Goal: Task Accomplishment & Management: Manage account settings

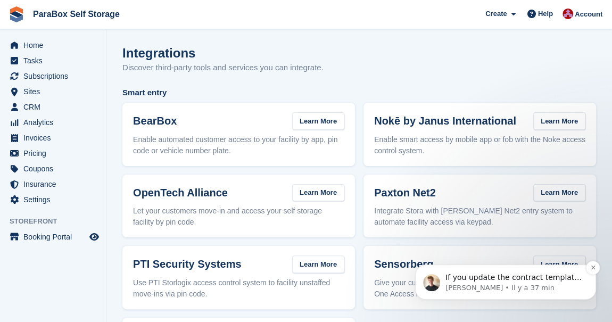
click at [511, 278] on p "If you update the contract template with a section for start date - I can add a…" at bounding box center [513, 277] width 137 height 11
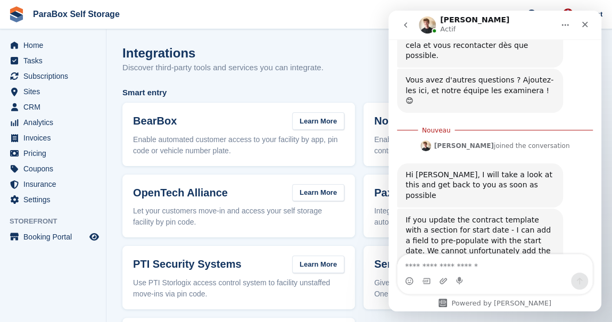
scroll to position [514, 0]
click at [453, 262] on textarea "Envoyer un message..." at bounding box center [495, 263] width 195 height 18
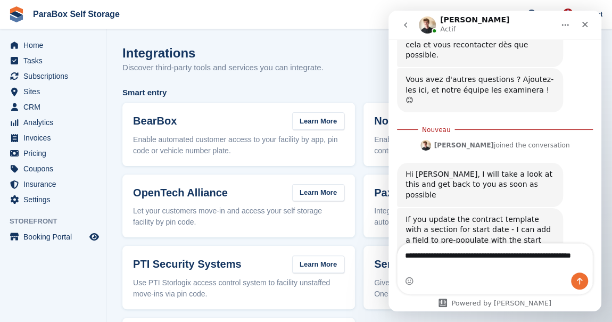
scroll to position [525, 0]
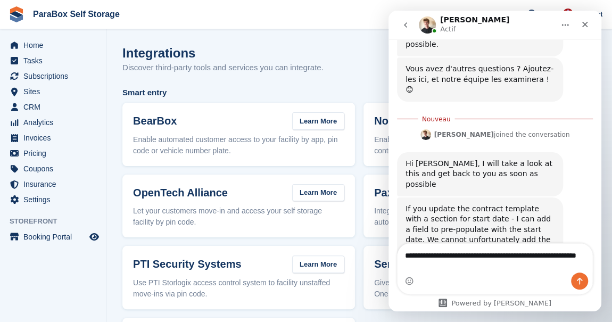
type textarea "**********"
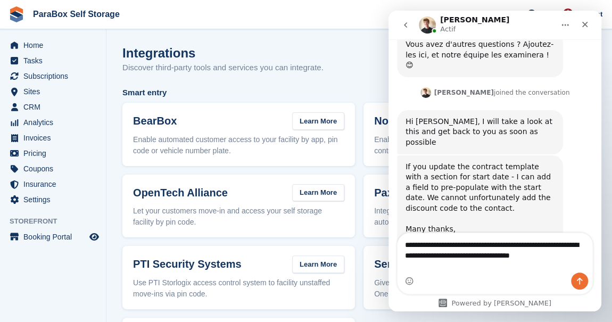
scroll to position [560, 0]
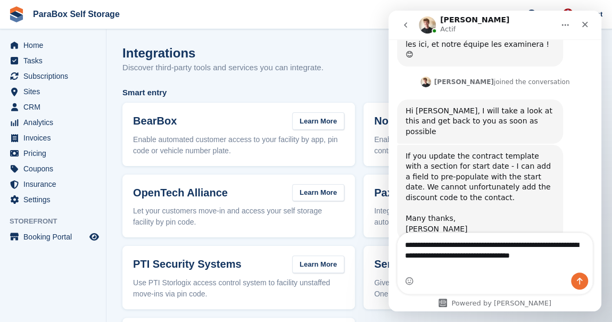
click at [557, 258] on textarea "**********" at bounding box center [495, 252] width 195 height 39
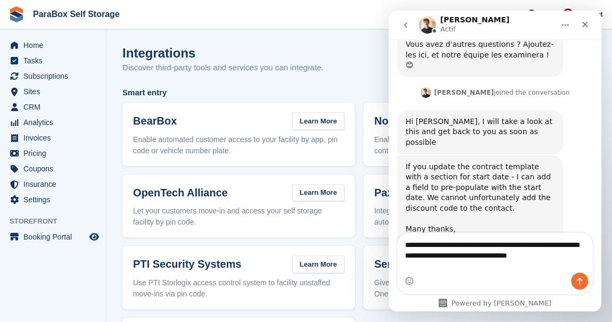
click at [585, 262] on textarea "**********" at bounding box center [495, 247] width 195 height 29
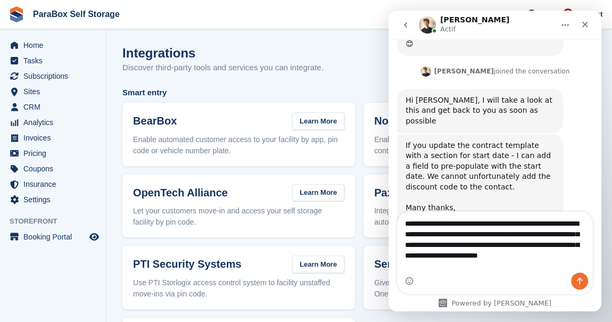
scroll to position [581, 0]
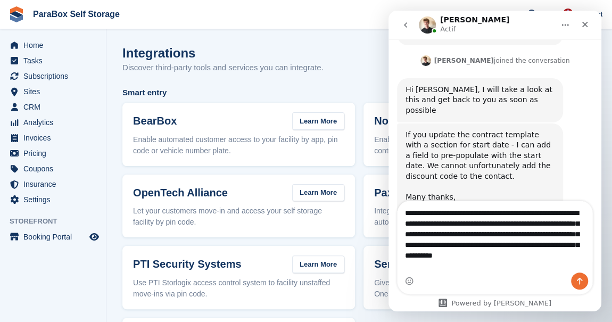
click at [552, 246] on textarea "**********" at bounding box center [495, 231] width 195 height 61
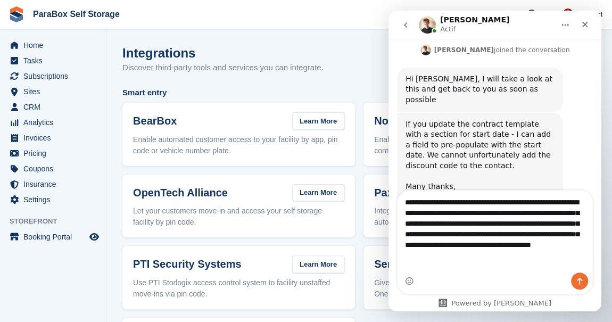
type textarea "**********"
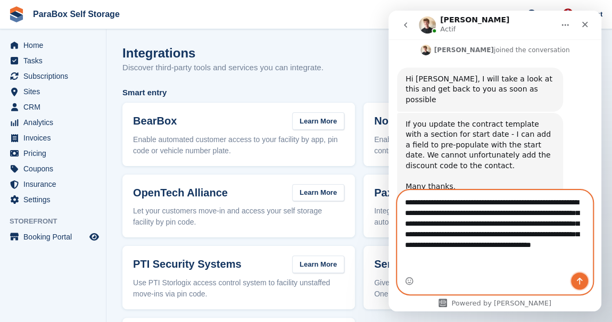
click at [581, 277] on icon "Envoyer un message…" at bounding box center [579, 281] width 9 height 9
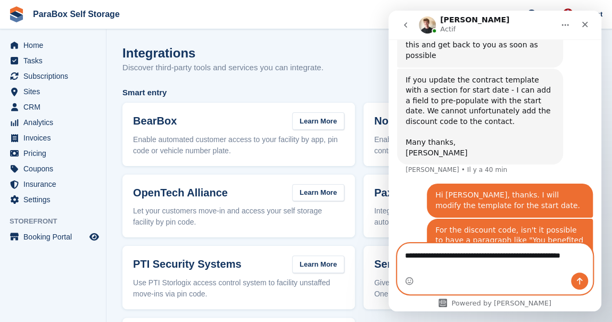
scroll to position [647, 0]
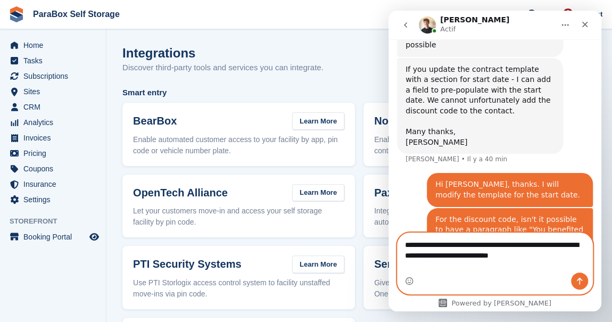
click at [566, 255] on textarea "**********" at bounding box center [495, 247] width 195 height 29
click at [551, 262] on textarea "**********" at bounding box center [495, 247] width 195 height 29
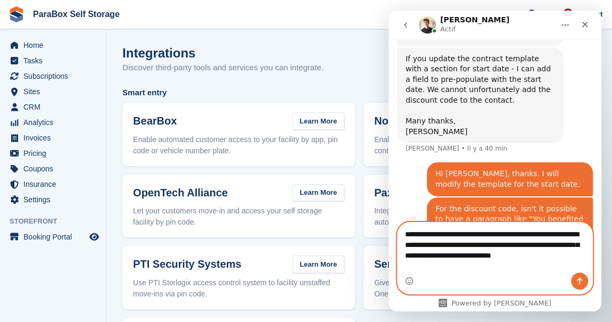
type textarea "**********"
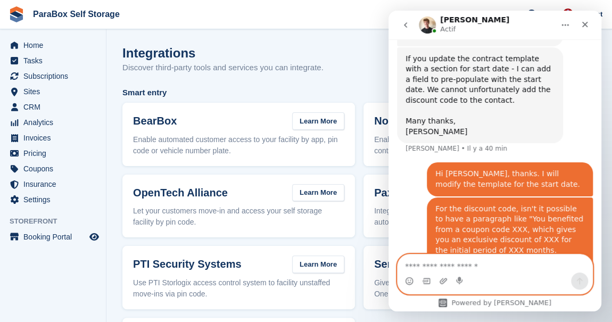
scroll to position [691, 0]
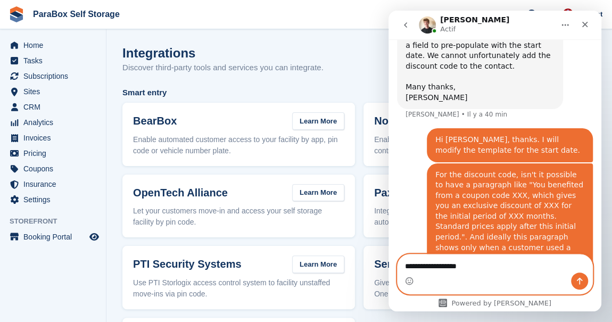
type textarea "**********"
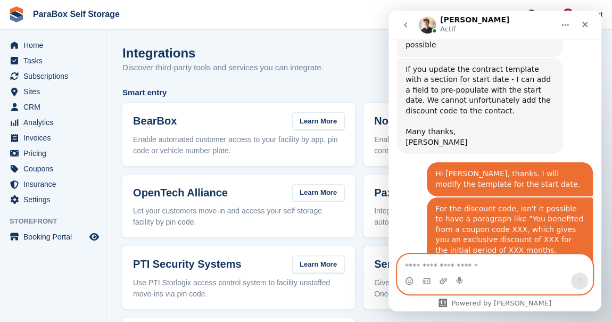
scroll to position [644, 0]
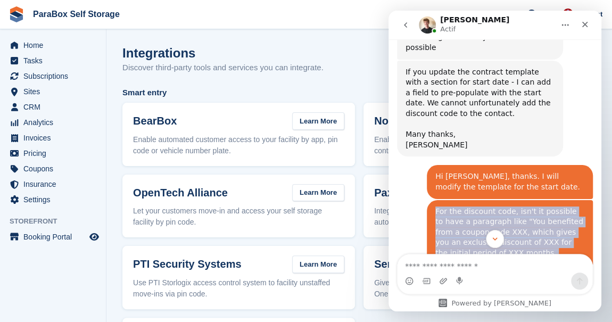
drag, startPoint x: 467, startPoint y: 213, endPoint x: 425, endPoint y: 132, distance: 91.4
click at [427, 200] on div "For the discount code, isn't it possible to have a paragraph like "You benefite…" at bounding box center [510, 253] width 166 height 106
copy div "For the discount code, isn't it possible to have a paragraph like "You benefite…"
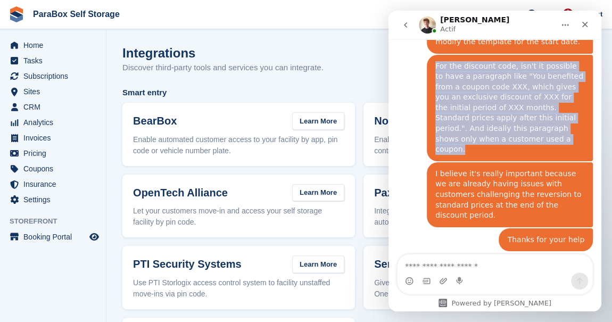
click at [477, 309] on link "https://stora.co/uk/roadmap" at bounding box center [493, 313] width 83 height 9
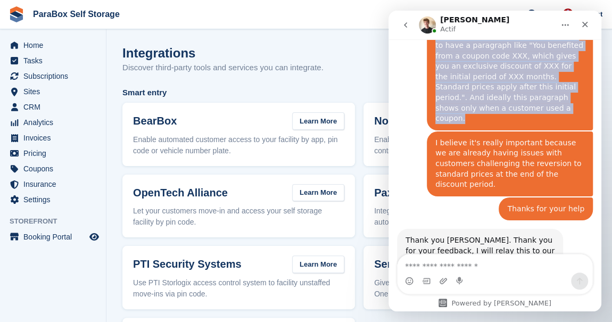
scroll to position [821, 0]
click at [409, 30] on button "go back" at bounding box center [405, 25] width 20 height 20
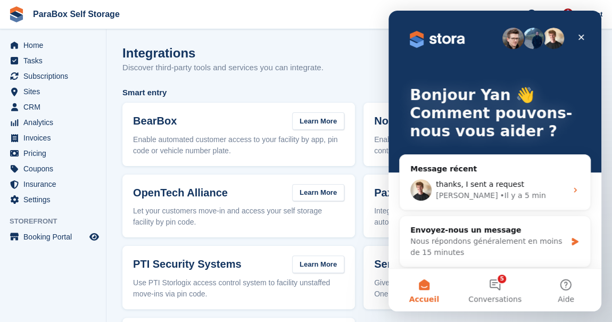
click at [451, 188] on span "thanks, I sent a request" at bounding box center [480, 184] width 88 height 9
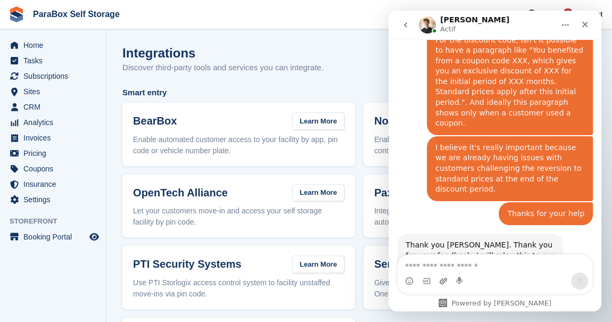
scroll to position [821, 0]
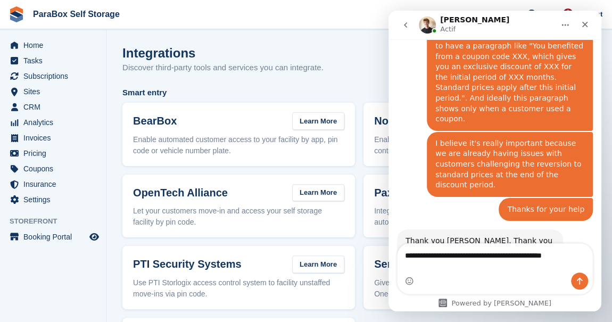
type textarea "**********"
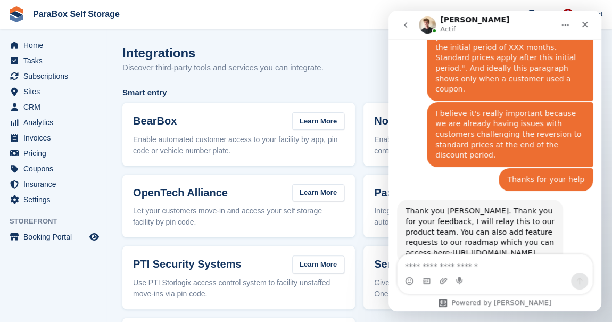
scroll to position [855, 0]
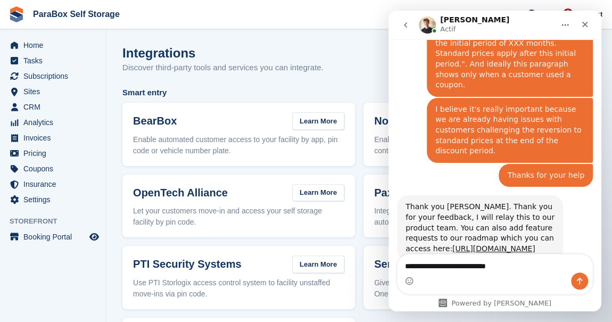
type textarea "**********"
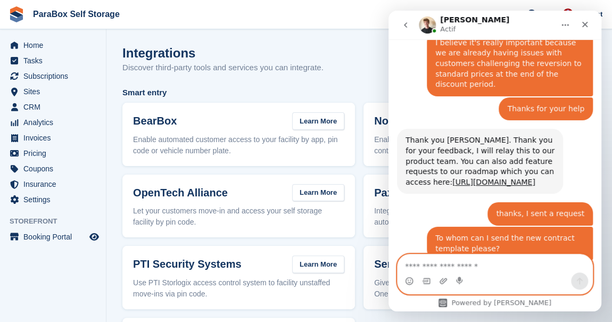
scroll to position [955, 0]
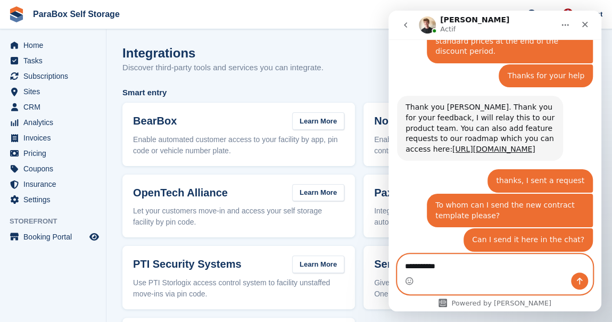
type textarea "**********"
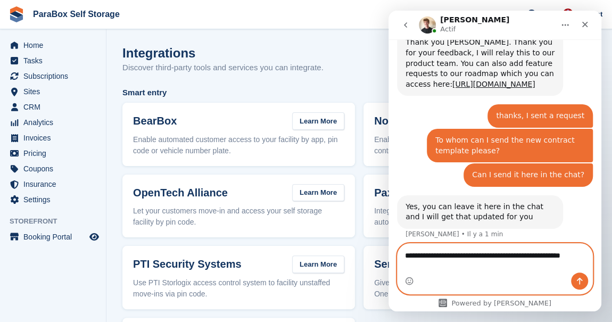
scroll to position [1030, 0]
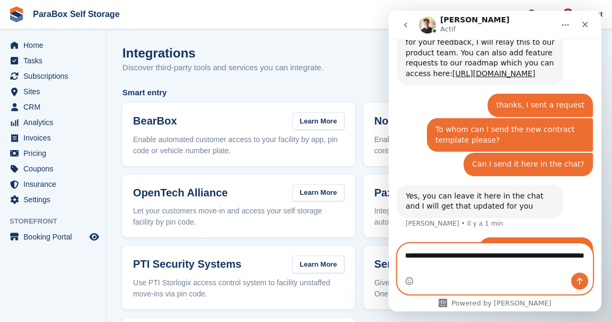
type textarea "**********"
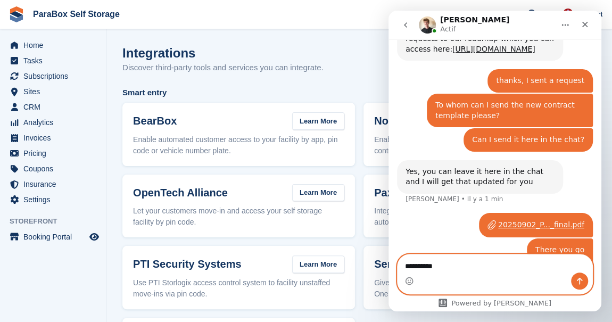
scroll to position [1014, 0]
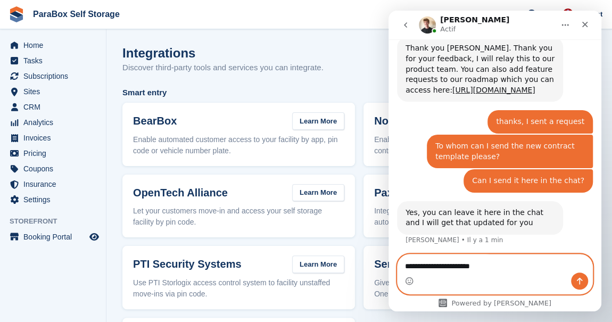
type textarea "**********"
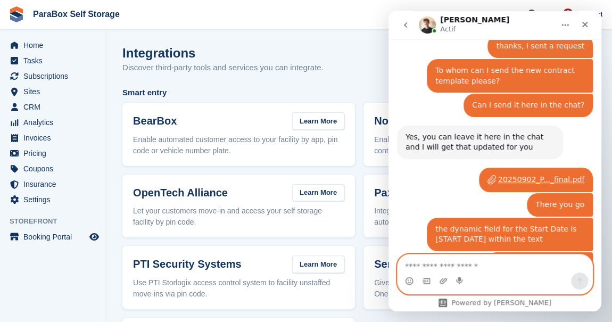
scroll to position [1090, 0]
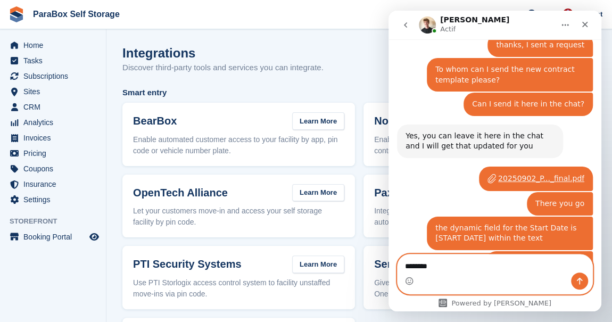
type textarea "*********"
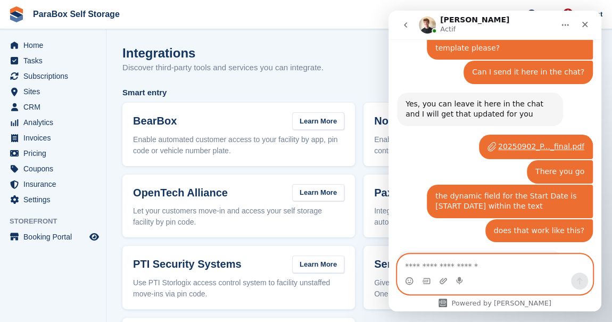
scroll to position [1127, 0]
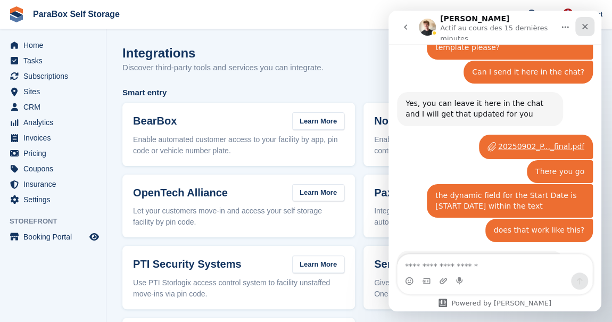
click at [586, 31] on div "Fermer" at bounding box center [584, 26] width 19 height 19
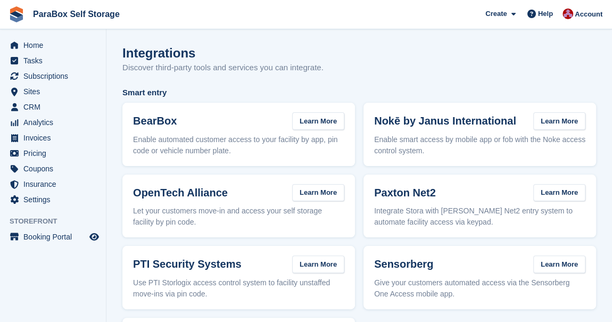
drag, startPoint x: 333, startPoint y: 70, endPoint x: 108, endPoint y: 49, distance: 226.1
click at [170, 59] on h1 "Integrations" at bounding box center [222, 53] width 201 height 14
drag, startPoint x: 125, startPoint y: 52, endPoint x: 332, endPoint y: 63, distance: 206.8
click at [332, 63] on div "Integrations Discover third-party tools and services you can integrate." at bounding box center [359, 66] width 474 height 41
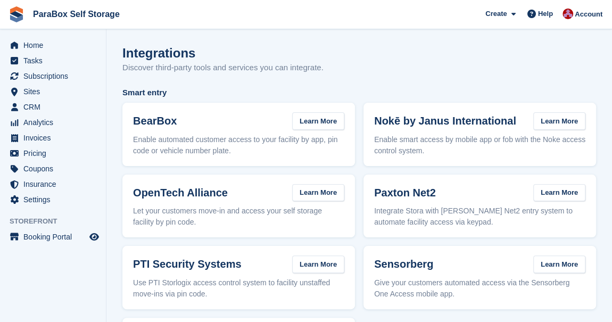
click at [344, 63] on div "Integrations Discover third-party tools and services you can integrate." at bounding box center [359, 66] width 474 height 41
drag, startPoint x: 325, startPoint y: 72, endPoint x: 112, endPoint y: 52, distance: 213.8
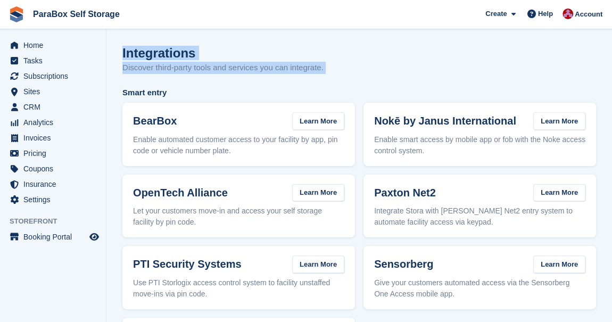
drag, startPoint x: 121, startPoint y: 55, endPoint x: 386, endPoint y: 72, distance: 265.6
click at [370, 71] on div "Integrations Discover third-party tools and services you can integrate." at bounding box center [359, 66] width 474 height 41
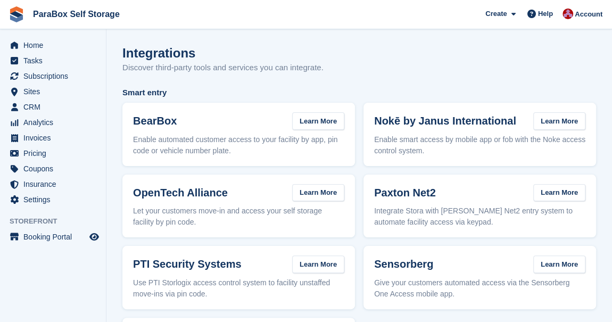
drag, startPoint x: 349, startPoint y: 73, endPoint x: 118, endPoint y: 57, distance: 231.0
drag, startPoint x: 119, startPoint y: 48, endPoint x: 335, endPoint y: 65, distance: 216.2
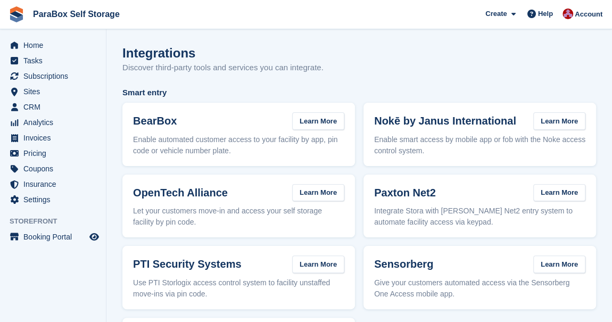
click at [335, 65] on div "Integrations Discover third-party tools and services you can integrate." at bounding box center [359, 66] width 474 height 41
drag, startPoint x: 338, startPoint y: 67, endPoint x: 82, endPoint y: 44, distance: 257.5
click at [159, 67] on p "Discover third-party tools and services you can integrate." at bounding box center [222, 68] width 201 height 12
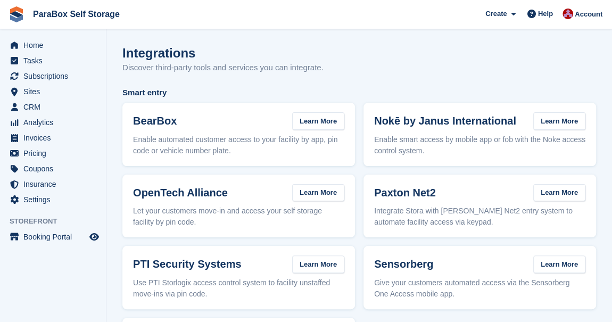
drag, startPoint x: 121, startPoint y: 54, endPoint x: 344, endPoint y: 68, distance: 224.0
click at [344, 68] on div "Integrations Discover third-party tools and services you can integrate." at bounding box center [359, 66] width 474 height 41
click at [51, 78] on span "Subscriptions" at bounding box center [55, 76] width 64 height 15
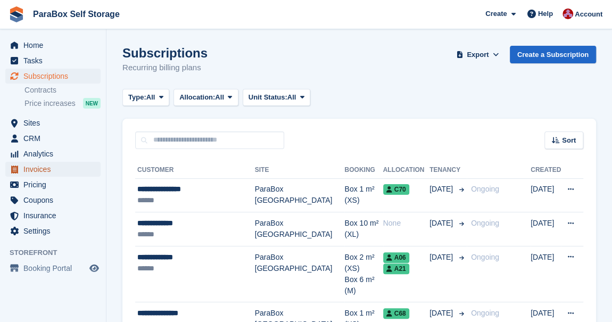
click at [47, 165] on span "Invoices" at bounding box center [55, 169] width 64 height 15
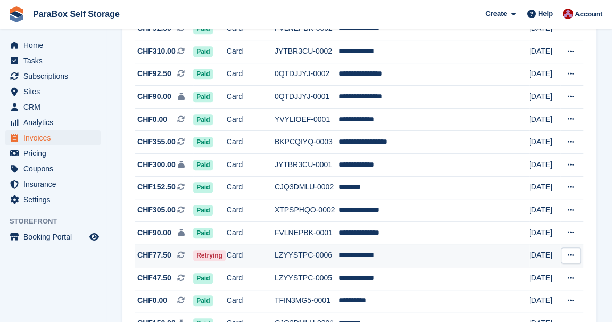
scroll to position [242, 0]
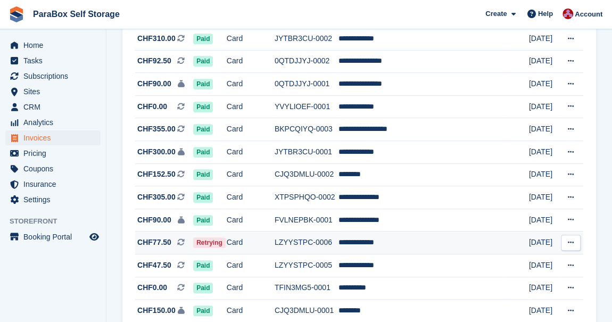
click at [254, 243] on td "Card" at bounding box center [251, 243] width 48 height 23
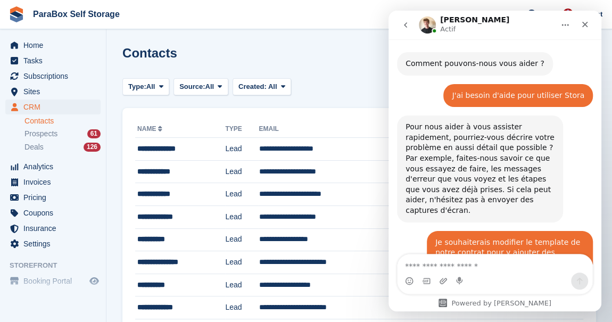
scroll to position [789, 0]
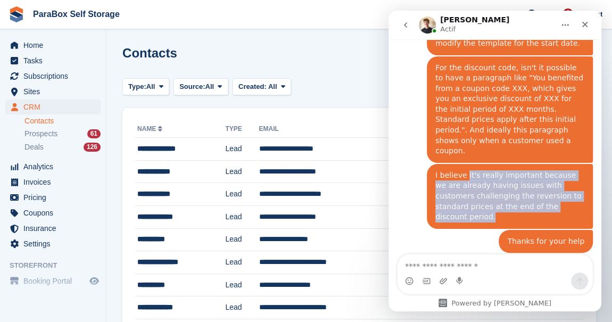
drag, startPoint x: 546, startPoint y: 125, endPoint x: 459, endPoint y: 92, distance: 92.5
click at [459, 170] on div "I believe it's really important because we are already having issues with custo…" at bounding box center [509, 196] width 149 height 52
copy div "it's really important because we are already having issues with customers chall…"
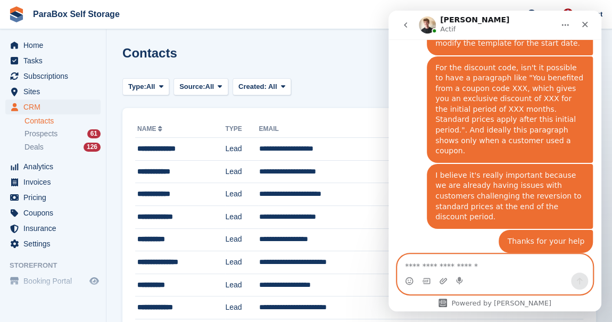
click at [441, 272] on textarea "Envoyer un message..." at bounding box center [495, 263] width 195 height 18
type textarea "**********"
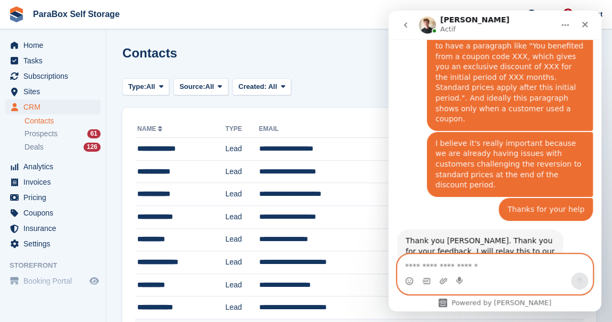
scroll to position [821, 0]
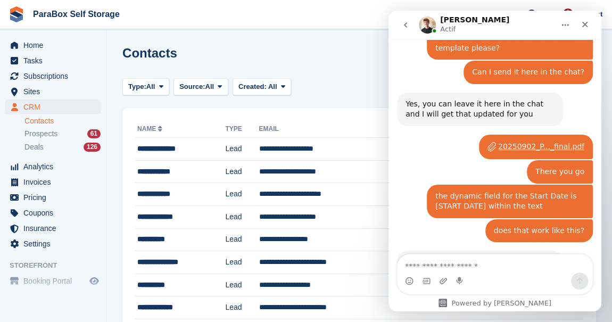
scroll to position [1122, 0]
click at [402, 27] on icon "go back" at bounding box center [405, 25] width 9 height 9
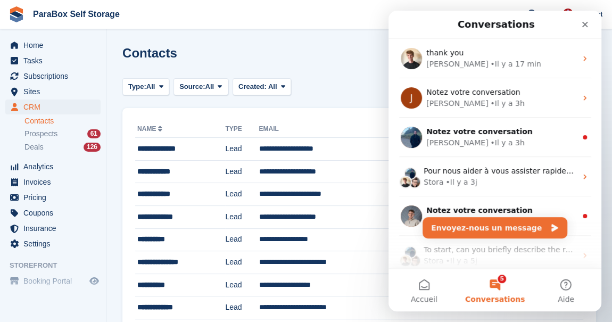
scroll to position [0, 0]
click at [369, 51] on div "Contacts Unverified Customers Export Export Contacts Export a CSV of all Contac…" at bounding box center [359, 61] width 474 height 30
click at [585, 26] on icon "Fermer" at bounding box center [585, 24] width 9 height 9
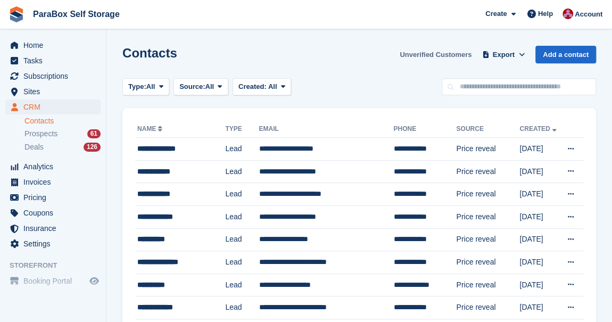
drag, startPoint x: 392, startPoint y: 56, endPoint x: 434, endPoint y: 56, distance: 42.6
click at [437, 56] on div "Contacts Unverified Customers Export Export Contacts Export a CSV of all Contac…" at bounding box center [359, 61] width 474 height 30
drag, startPoint x: 397, startPoint y: 58, endPoint x: 456, endPoint y: 55, distance: 59.1
click at [456, 55] on div "Contacts Unverified Customers Export Export Contacts Export a CSV of all Contac…" at bounding box center [359, 61] width 474 height 30
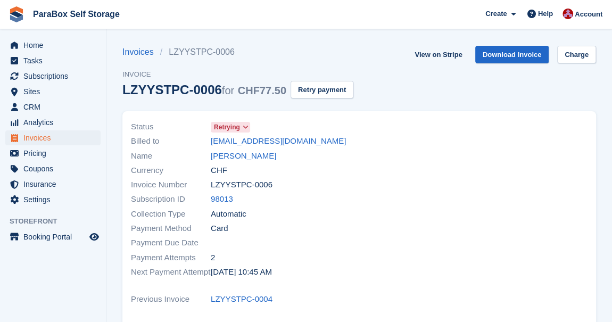
click at [241, 125] on span at bounding box center [245, 127] width 9 height 9
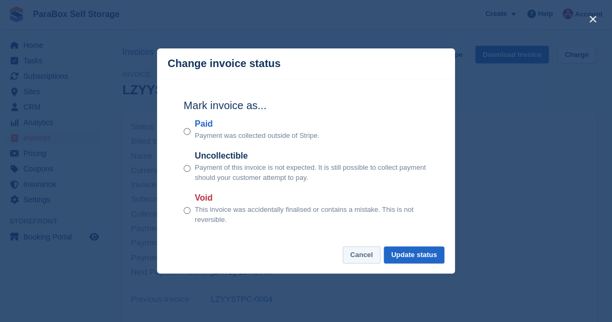
click at [364, 257] on button "Cancel" at bounding box center [362, 255] width 38 height 18
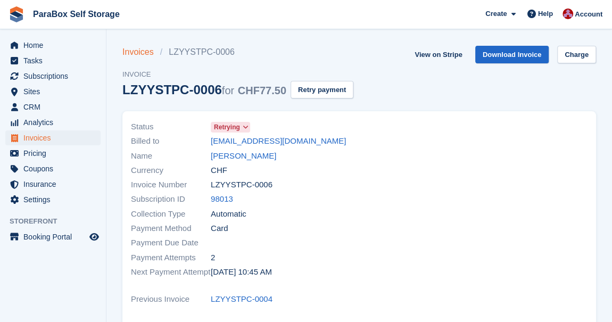
click at [136, 51] on link "Invoices" at bounding box center [141, 52] width 38 height 13
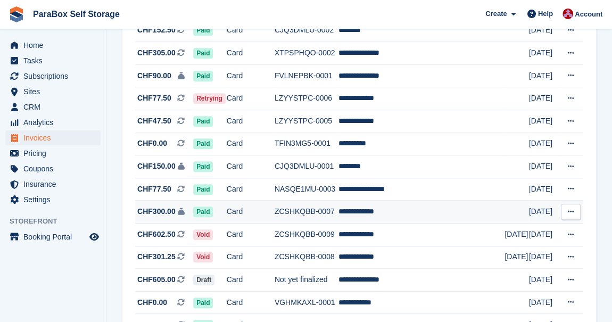
scroll to position [387, 0]
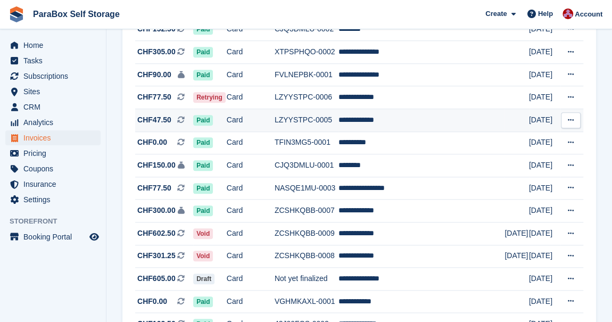
click at [262, 120] on td "Card" at bounding box center [251, 120] width 48 height 23
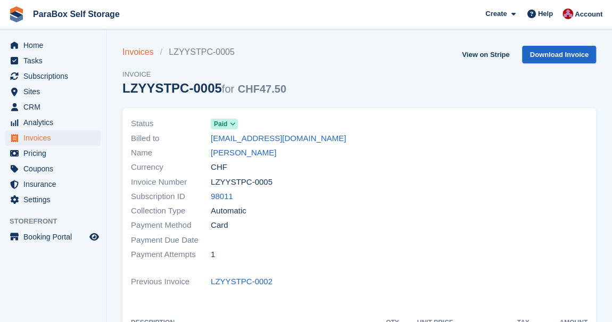
click at [143, 52] on link "Invoices" at bounding box center [141, 52] width 38 height 13
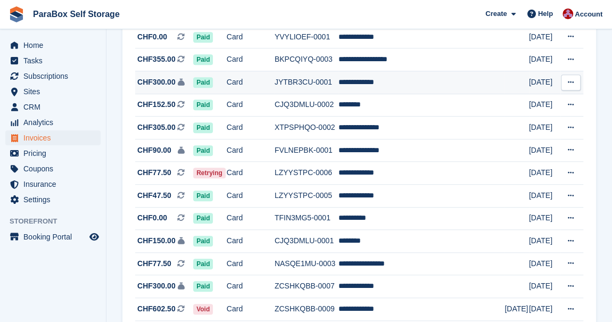
scroll to position [338, 0]
